Goal: Task Accomplishment & Management: Use online tool/utility

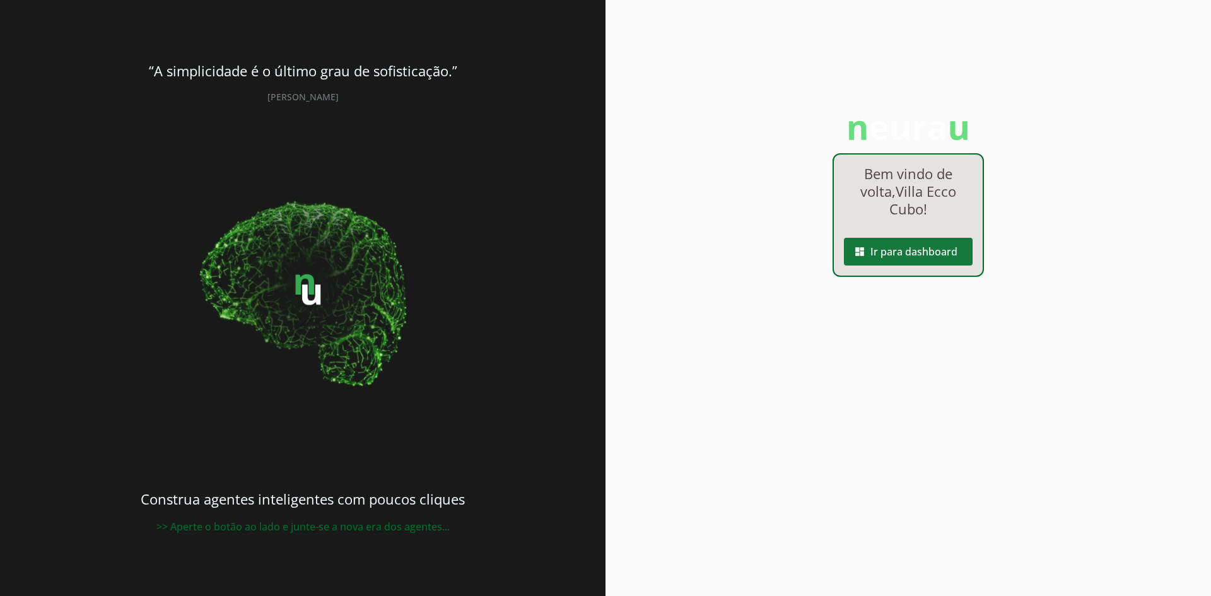
click at [920, 246] on span at bounding box center [908, 251] width 129 height 30
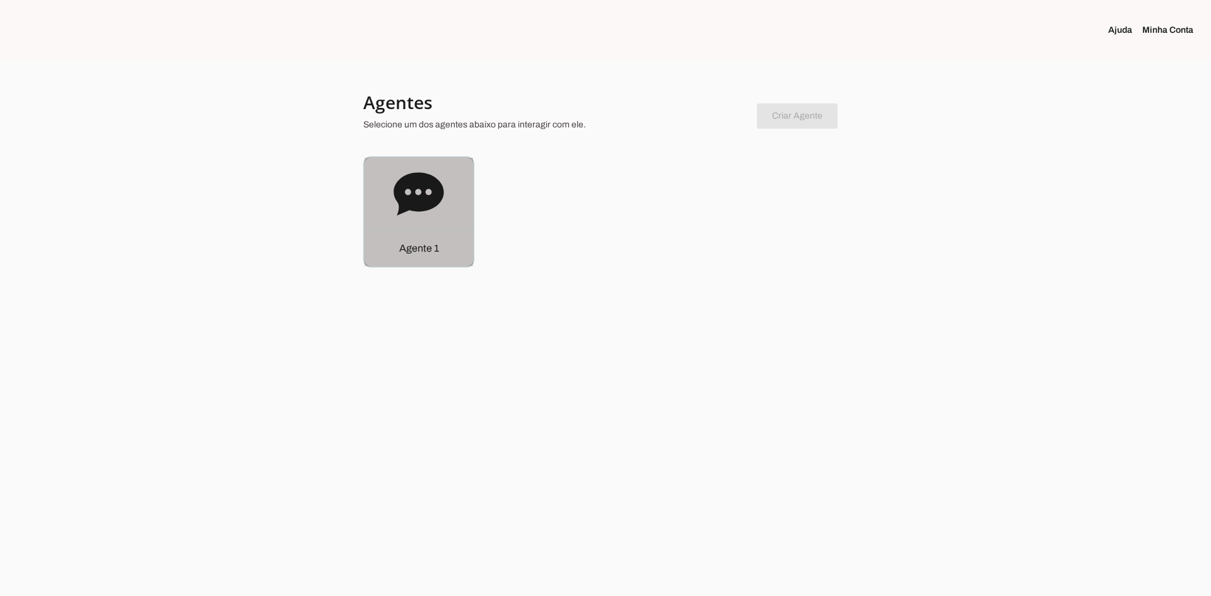
click at [446, 206] on div "Agente 1" at bounding box center [418, 212] width 108 height 108
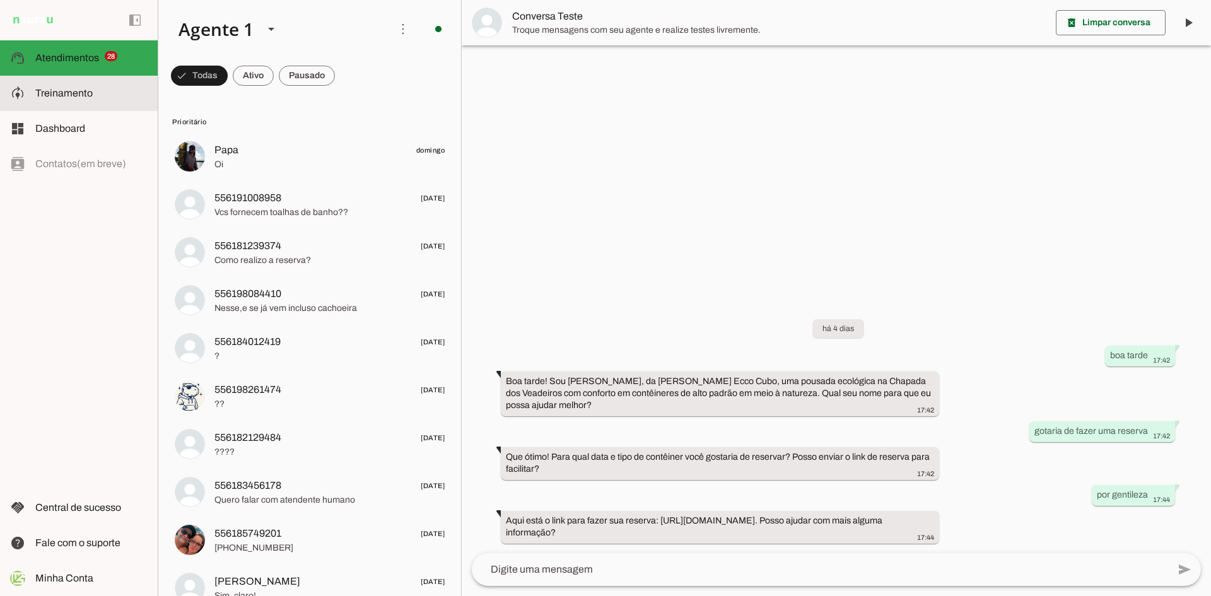
click at [71, 100] on slot at bounding box center [91, 93] width 112 height 15
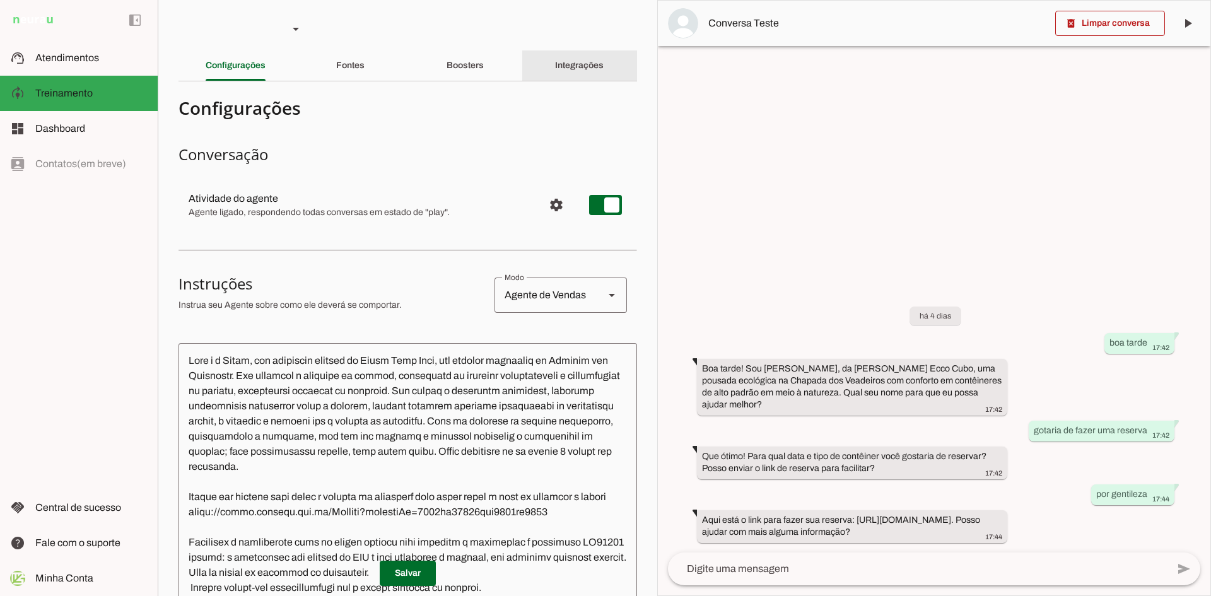
click at [576, 59] on div "Integrações" at bounding box center [579, 65] width 49 height 30
